Goal: Information Seeking & Learning: Learn about a topic

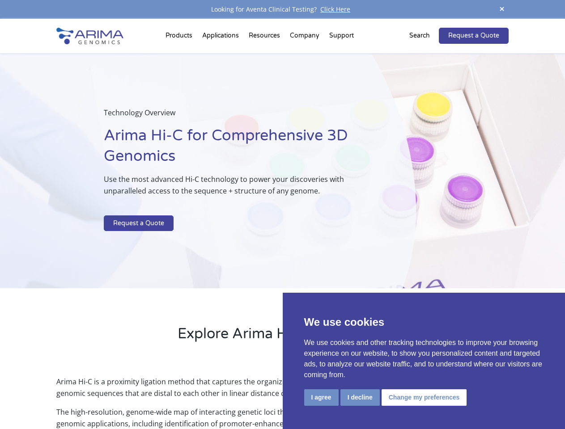
click at [282, 215] on p at bounding box center [237, 210] width 267 height 12
click at [321, 397] on button "I agree" at bounding box center [321, 397] width 34 height 17
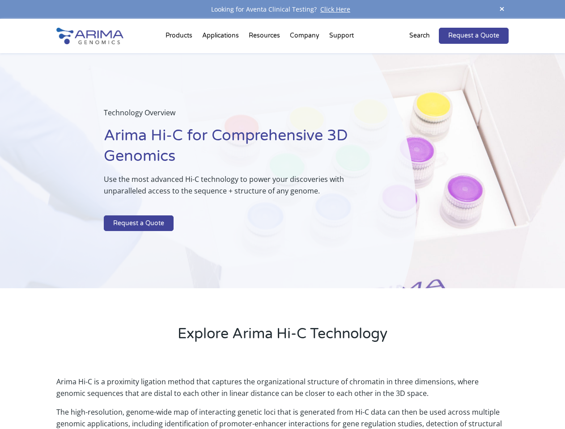
click at [359, 397] on p "Arima Hi-C is a proximity ligation method that captures the organizational stru…" at bounding box center [281, 391] width 451 height 30
click at [422, 397] on p "Arima Hi-C is a proximity ligation method that captures the organizational stru…" at bounding box center [281, 391] width 451 height 30
click at [502, 9] on span at bounding box center [501, 10] width 13 height 12
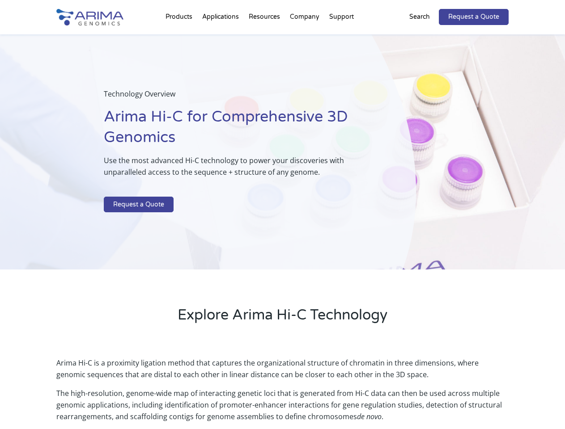
click at [282, 224] on div "Technology Overview Arima Hi-C for Comprehensive 3D Genomics Use the most advan…" at bounding box center [208, 152] width 416 height 236
click at [180, 38] on div "Technology Overview Arima Hi-C for Comprehensive 3D Genomics Use the most advan…" at bounding box center [208, 152] width 416 height 236
click at [265, 38] on div "Technology Overview Arima Hi-C for Comprehensive 3D Genomics Use the most advan…" at bounding box center [208, 152] width 416 height 236
click at [305, 38] on div "Technology Overview Arima Hi-C for Comprehensive 3D Genomics Use the most advan…" at bounding box center [208, 152] width 416 height 236
click at [341, 38] on div "Technology Overview Arima Hi-C for Comprehensive 3D Genomics Use the most advan…" at bounding box center [208, 152] width 416 height 236
